Goal: Task Accomplishment & Management: Manage account settings

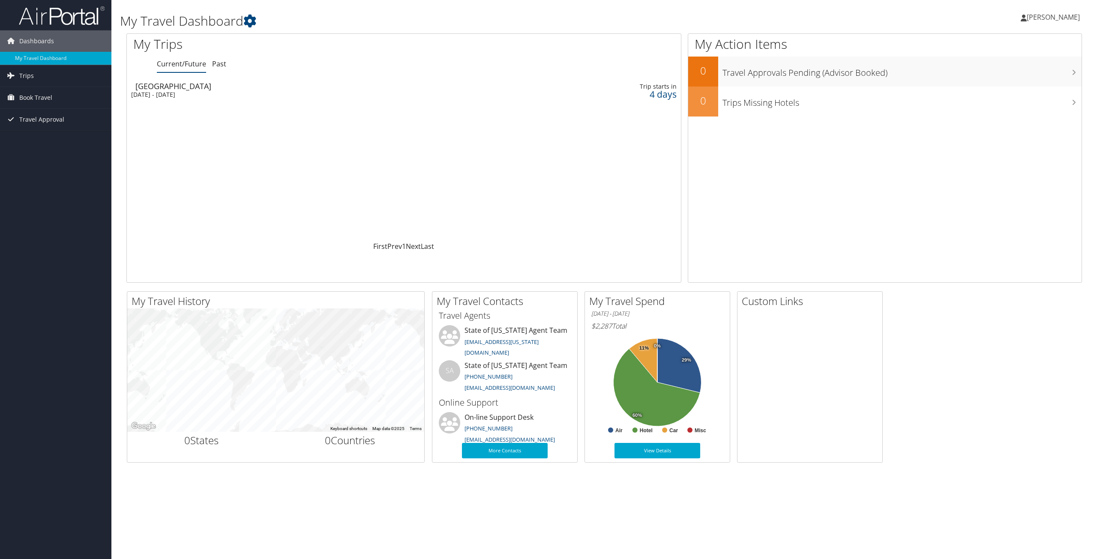
click at [1059, 18] on span "[PERSON_NAME]" at bounding box center [1053, 16] width 53 height 9
click at [1025, 75] on link "View Travel Profile" at bounding box center [1032, 76] width 96 height 15
click at [1049, 19] on span "[PERSON_NAME]" at bounding box center [1053, 16] width 53 height 9
click at [1017, 45] on link "My Settings" at bounding box center [1032, 47] width 96 height 15
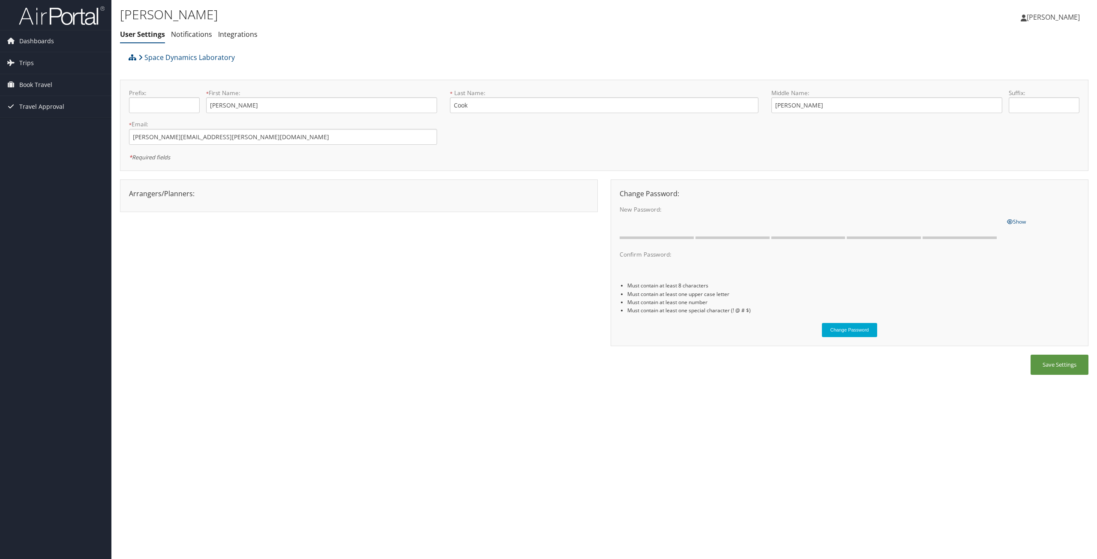
click at [1054, 16] on span "[PERSON_NAME]" at bounding box center [1053, 16] width 53 height 9
click at [1033, 76] on link "View Travel Profile" at bounding box center [1032, 76] width 96 height 15
